Goal: Transaction & Acquisition: Purchase product/service

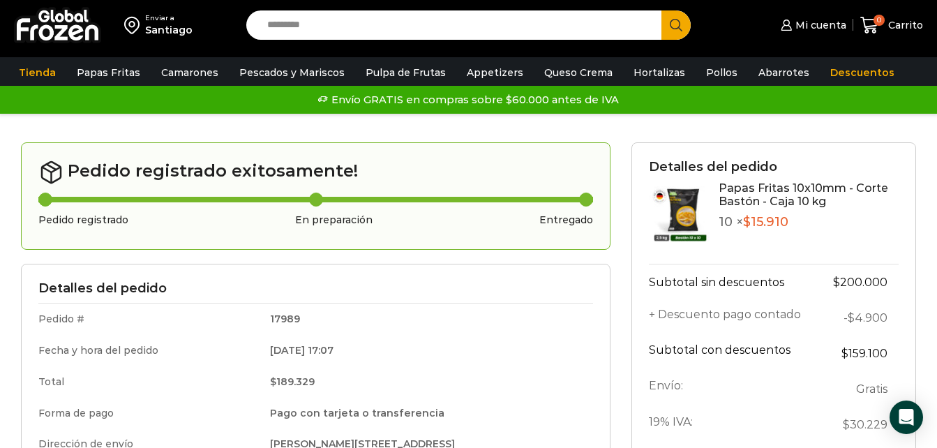
click at [505, 24] on input "Search input" at bounding box center [457, 24] width 394 height 29
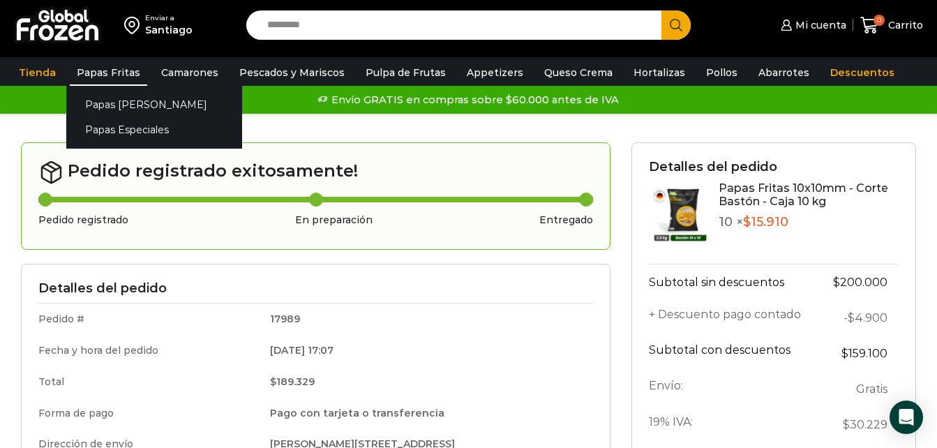
click at [117, 78] on link "Papas Fritas" at bounding box center [108, 72] width 77 height 27
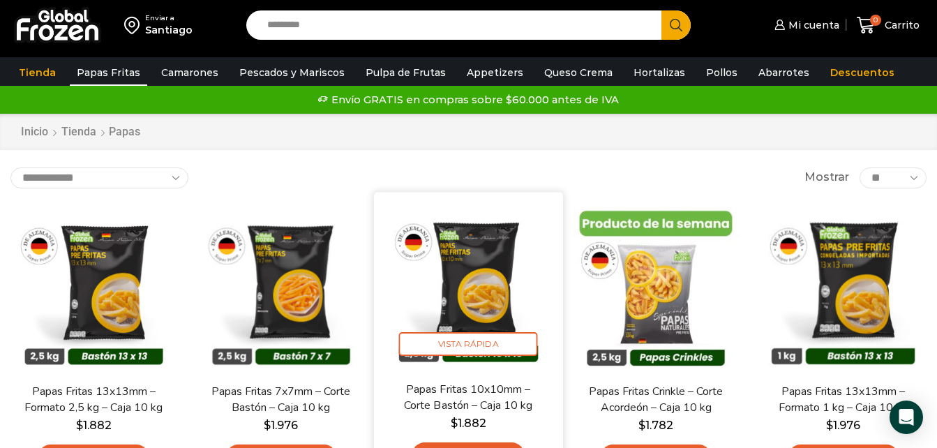
click at [486, 287] on img at bounding box center [467, 285] width 167 height 167
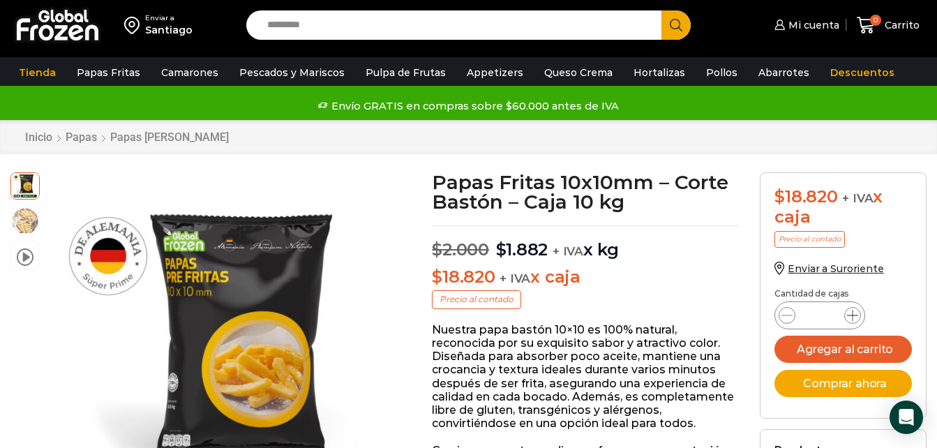
click at [857, 316] on icon at bounding box center [852, 315] width 11 height 11
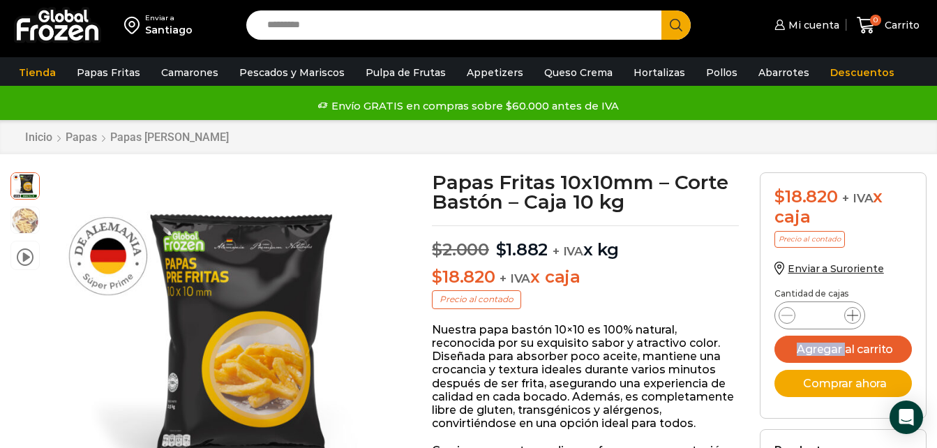
click at [857, 316] on icon at bounding box center [852, 315] width 11 height 11
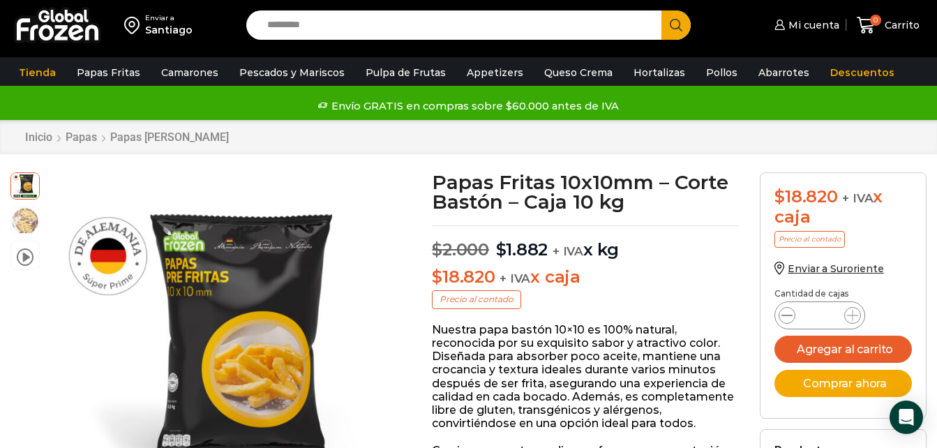
click at [792, 317] on icon at bounding box center [786, 315] width 11 height 11
type input "**"
click at [859, 344] on button "Agregar al carrito" at bounding box center [842, 349] width 137 height 27
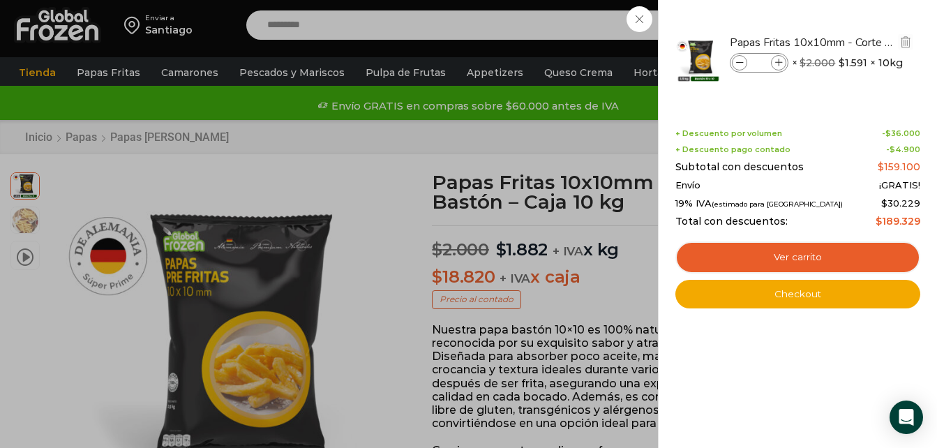
click at [741, 65] on icon at bounding box center [740, 63] width 8 height 8
type input "*"
click at [741, 65] on div at bounding box center [798, 59] width 248 height 77
click at [741, 65] on icon at bounding box center [740, 63] width 8 height 8
type input "*"
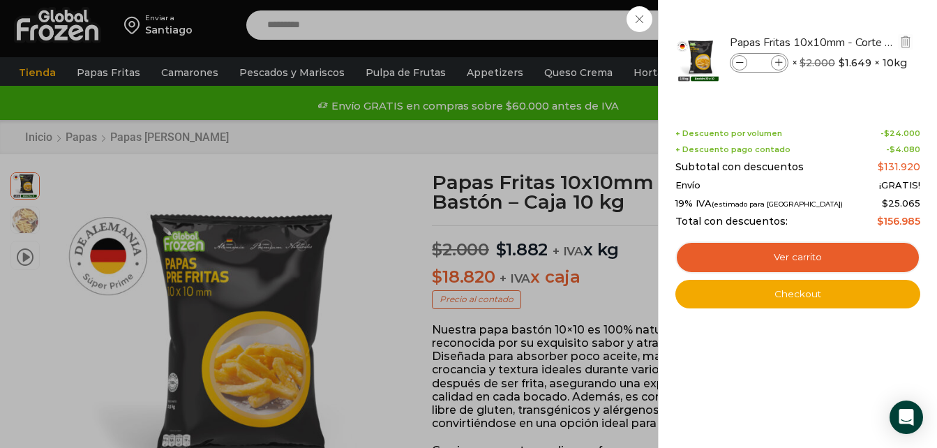
click at [778, 64] on icon at bounding box center [779, 63] width 8 height 8
type input "**"
click at [739, 61] on icon at bounding box center [740, 63] width 8 height 8
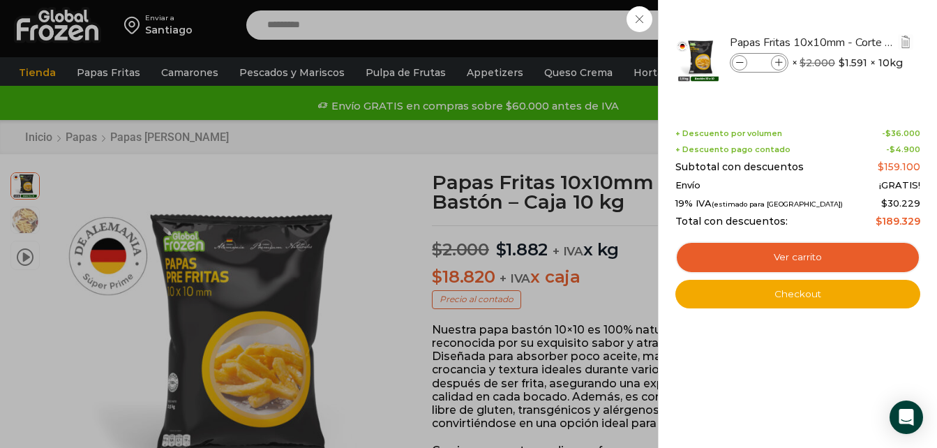
type input "*"
click at [739, 61] on icon at bounding box center [740, 63] width 8 height 8
type input "*"
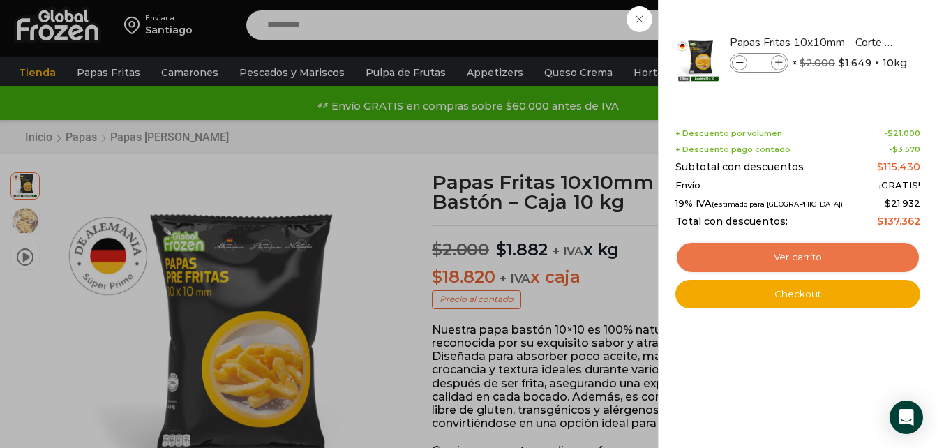
click at [802, 257] on link "Ver carrito" at bounding box center [797, 257] width 245 height 32
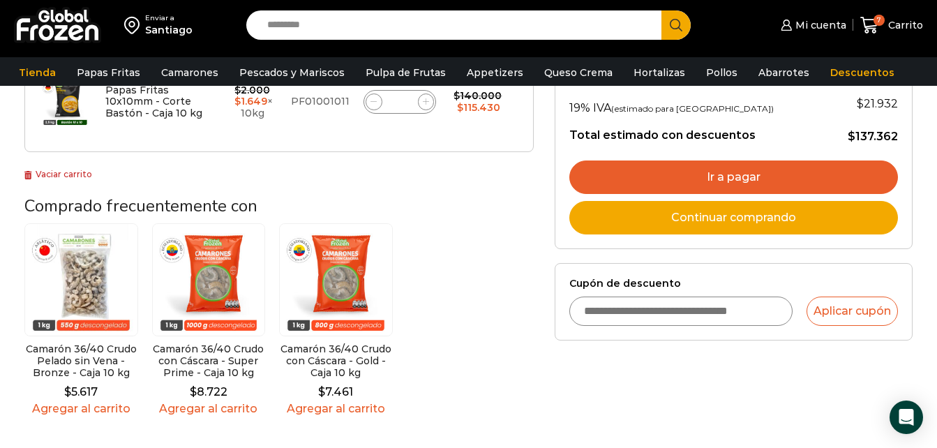
scroll to position [309, 0]
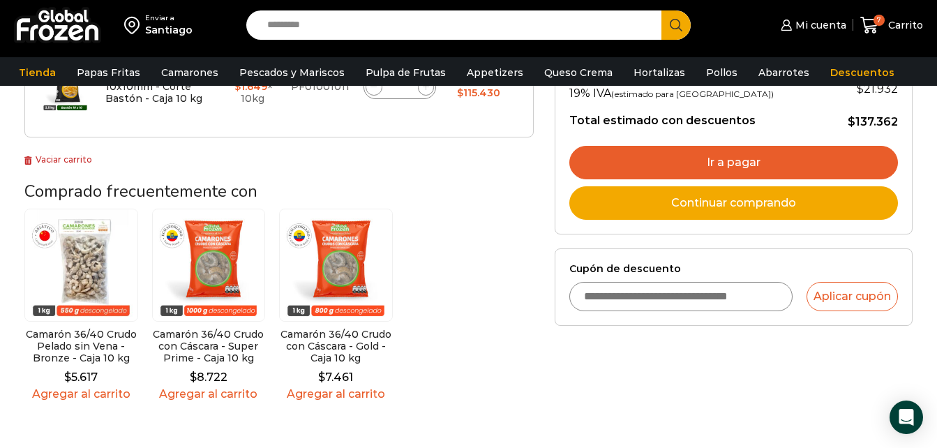
click at [788, 160] on link "Ir a pagar" at bounding box center [733, 162] width 329 height 33
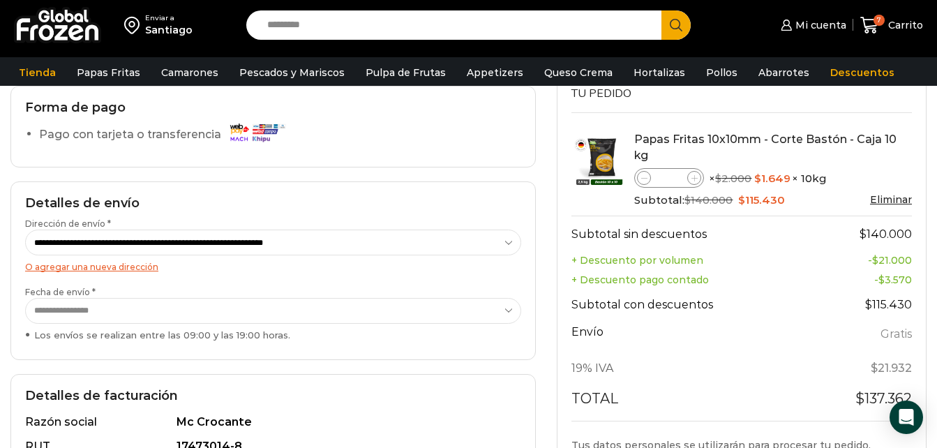
scroll to position [140, 0]
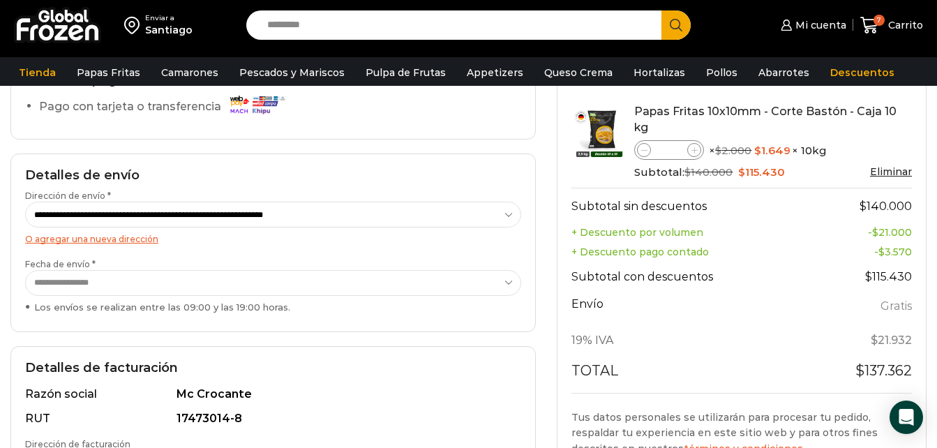
click at [449, 292] on select "**********" at bounding box center [273, 283] width 496 height 26
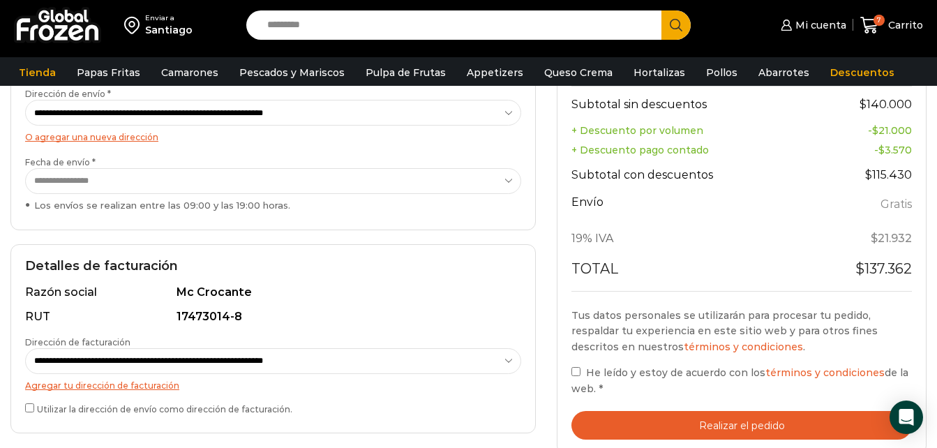
scroll to position [251, 0]
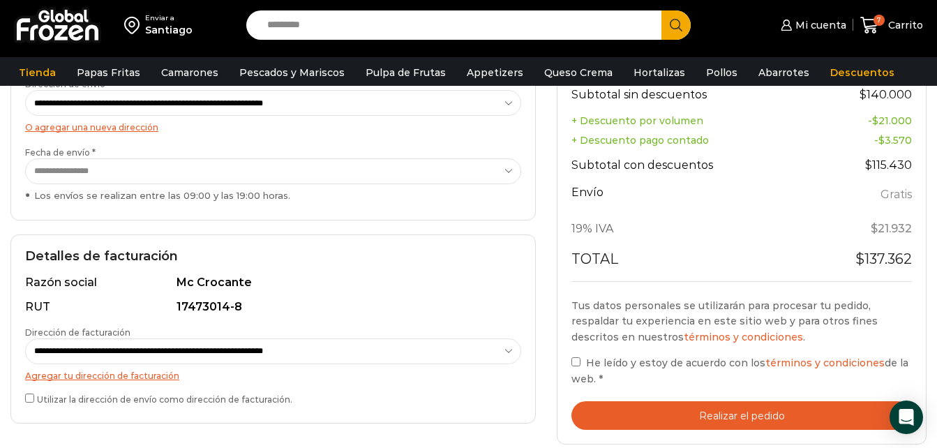
click at [792, 405] on button "Realizar el pedido" at bounding box center [741, 415] width 340 height 29
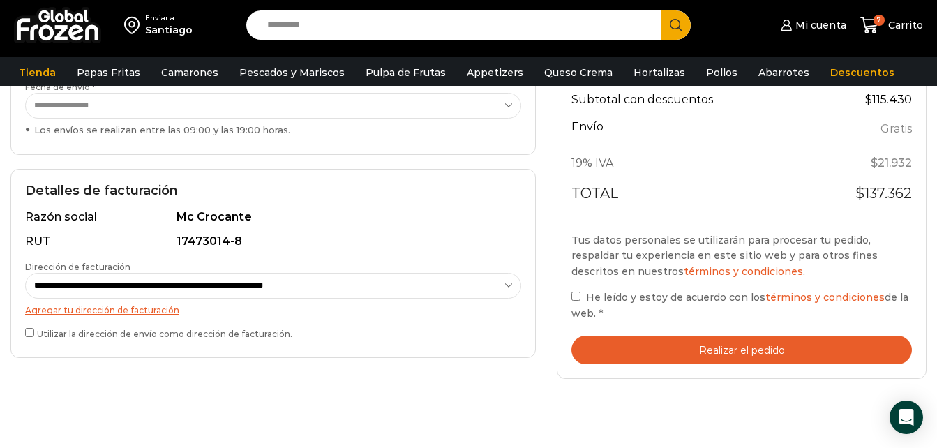
scroll to position [424, 0]
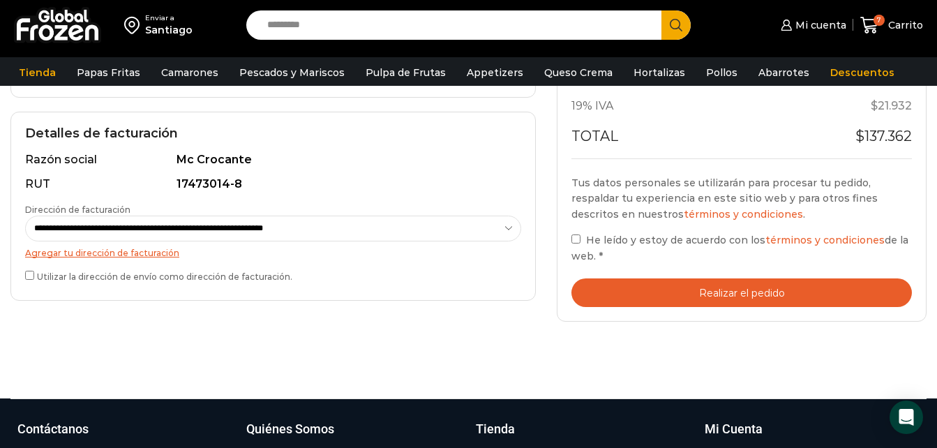
click at [653, 278] on button "Realizar el pedido" at bounding box center [741, 292] width 340 height 29
